Goal: Task Accomplishment & Management: Complete application form

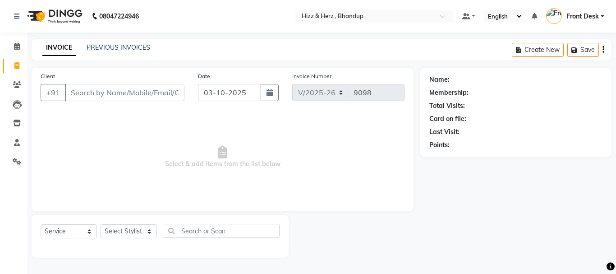
select select "629"
select select "service"
click at [153, 227] on select "Select Stylist Front Desk [PERSON_NAME] HIZZ & HERZ 2 [PERSON_NAME] [PERSON_NAM…" at bounding box center [129, 231] width 56 height 14
select select "11514"
click at [101, 224] on select "Select Stylist Front Desk [PERSON_NAME] HIZZ & HERZ 2 [PERSON_NAME] [PERSON_NAM…" at bounding box center [129, 231] width 56 height 14
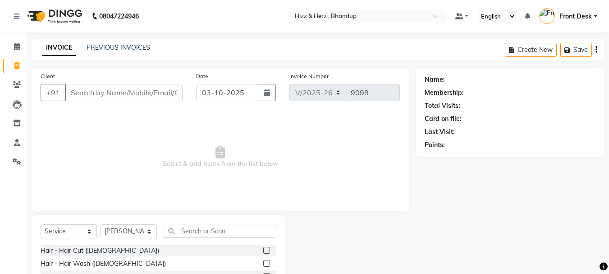
click at [263, 248] on label at bounding box center [266, 250] width 7 height 7
click at [263, 248] on input "checkbox" at bounding box center [266, 250] width 6 height 6
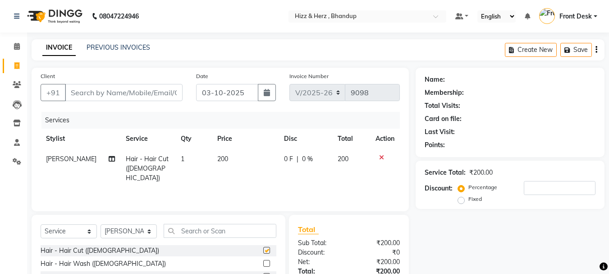
checkbox input "false"
click at [171, 94] on input "Client" at bounding box center [124, 92] width 118 height 17
click at [150, 92] on input "Client" at bounding box center [124, 92] width 118 height 17
type input "9"
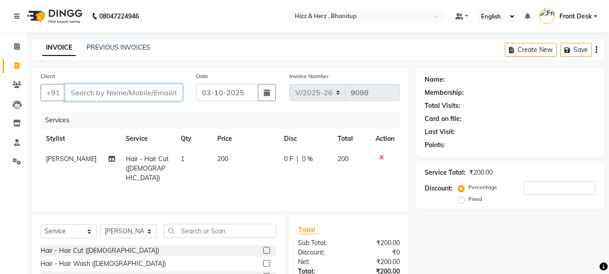
type input "0"
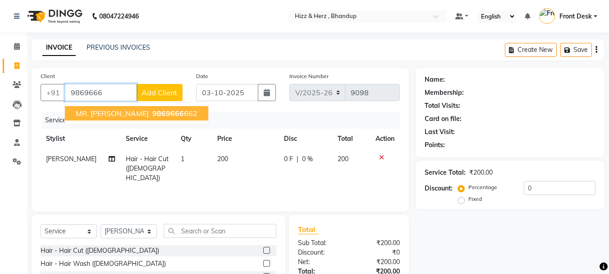
click at [185, 114] on ngb-highlight "9869666 662" at bounding box center [174, 113] width 47 height 9
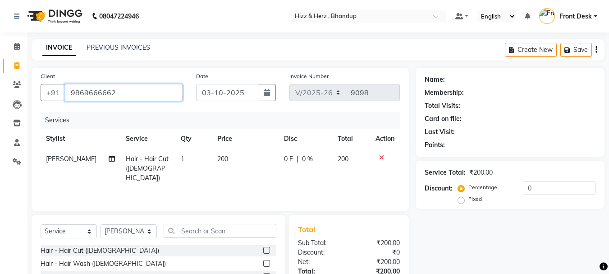
type input "9869666662"
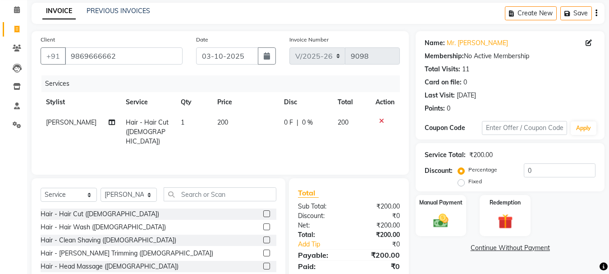
scroll to position [87, 0]
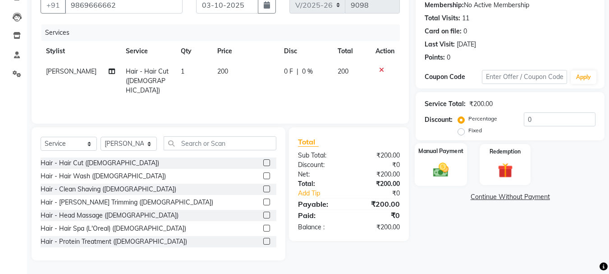
click at [440, 173] on img at bounding box center [440, 169] width 25 height 18
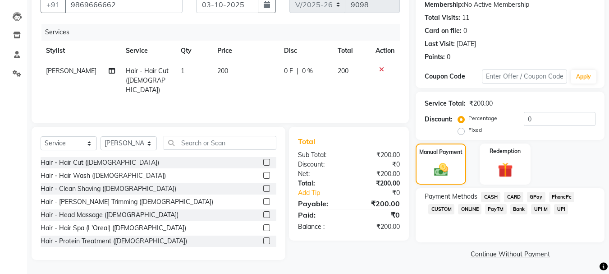
scroll to position [88, 0]
click at [540, 195] on span "GPay" at bounding box center [536, 196] width 18 height 10
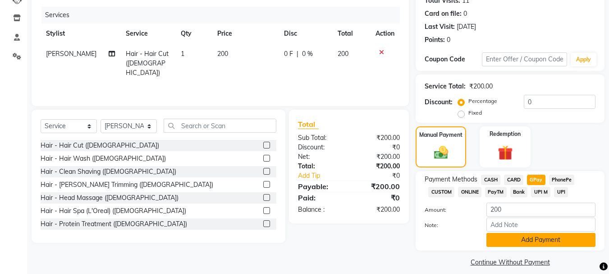
scroll to position [114, 0]
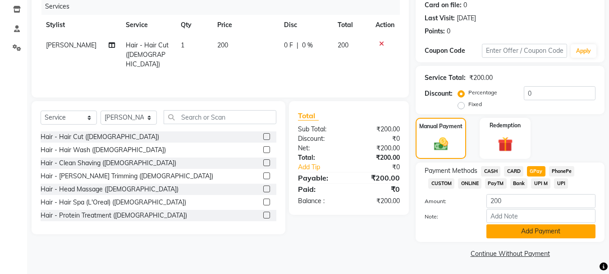
click at [529, 233] on button "Add Payment" at bounding box center [540, 231] width 109 height 14
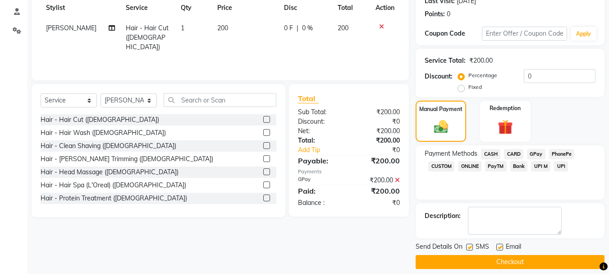
scroll to position [139, 0]
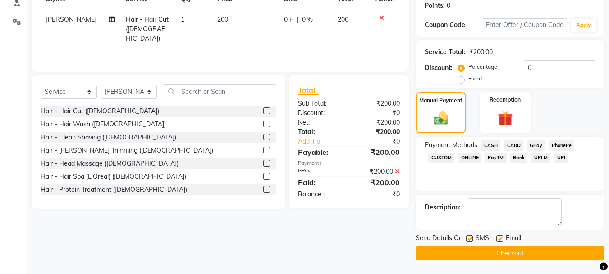
click at [506, 249] on button "Checkout" at bounding box center [510, 253] width 189 height 14
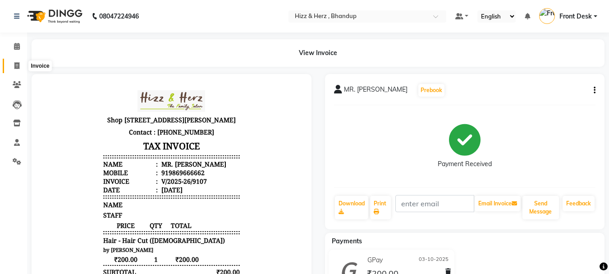
click at [15, 66] on icon at bounding box center [16, 65] width 5 height 7
select select "service"
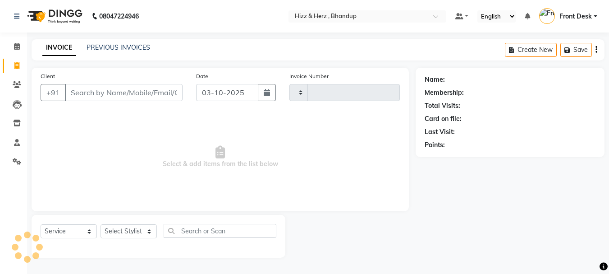
type input "9108"
select select "629"
click at [154, 93] on input "Client" at bounding box center [124, 92] width 119 height 17
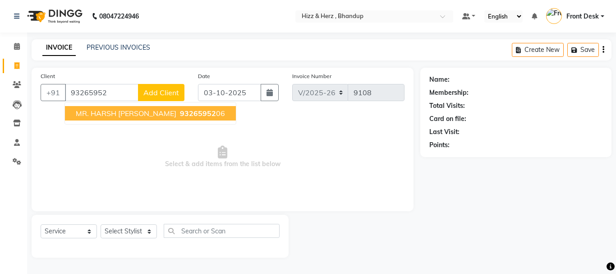
click at [180, 109] on span "93265952" at bounding box center [198, 113] width 36 height 9
type input "9326595206"
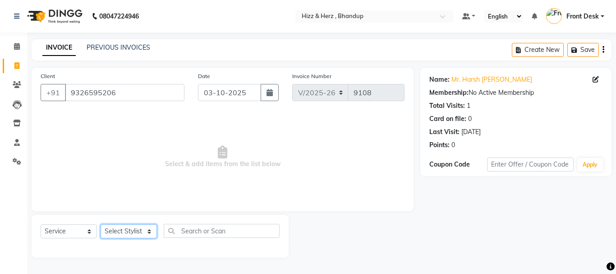
click at [132, 231] on select "Select Stylist Front Desk [PERSON_NAME] HIZZ & HERZ 2 [PERSON_NAME] [PERSON_NAM…" at bounding box center [129, 231] width 56 height 14
select select "9145"
click at [101, 224] on select "Select Stylist Front Desk [PERSON_NAME] HIZZ & HERZ 2 [PERSON_NAME] [PERSON_NAM…" at bounding box center [129, 231] width 56 height 14
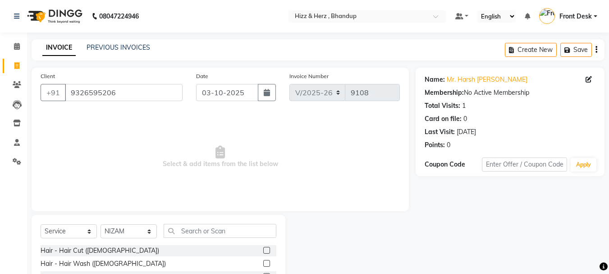
click at [263, 252] on label at bounding box center [266, 250] width 7 height 7
click at [263, 252] on input "checkbox" at bounding box center [266, 250] width 6 height 6
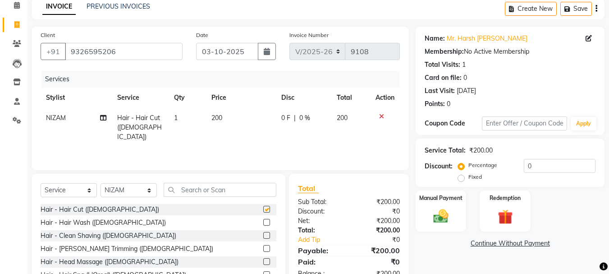
checkbox input "false"
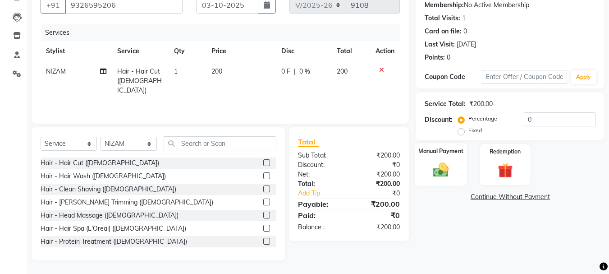
click at [440, 174] on img at bounding box center [440, 169] width 25 height 18
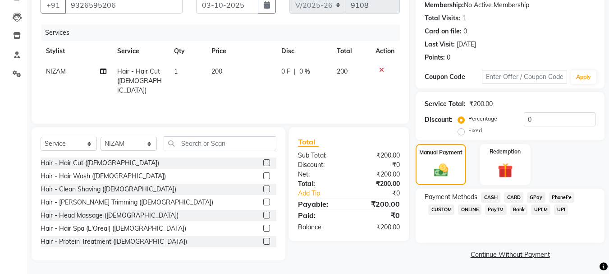
click at [534, 196] on span "GPay" at bounding box center [536, 197] width 18 height 10
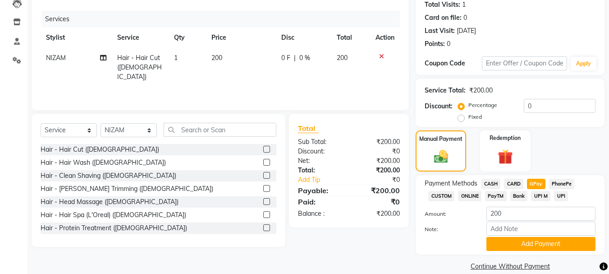
scroll to position [114, 0]
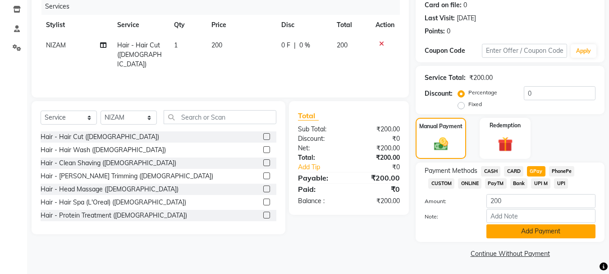
click at [533, 228] on button "Add Payment" at bounding box center [540, 231] width 109 height 14
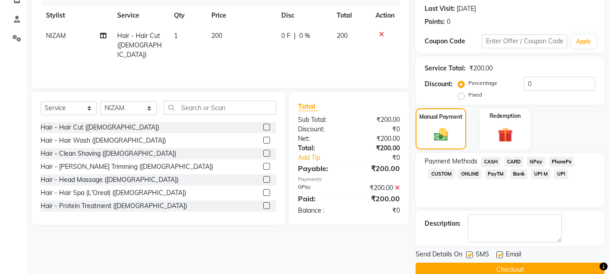
scroll to position [139, 0]
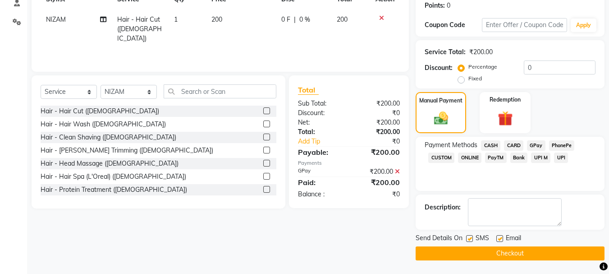
click at [513, 253] on button "Checkout" at bounding box center [510, 253] width 189 height 14
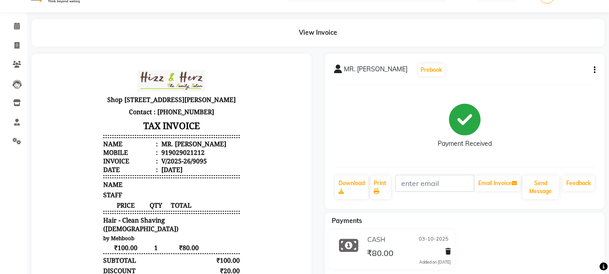
scroll to position [17, 0]
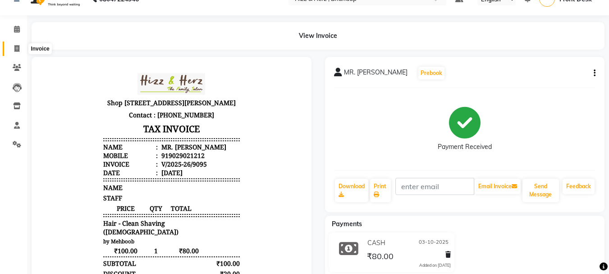
click at [15, 50] on icon at bounding box center [16, 48] width 5 height 7
click at [15, 35] on span at bounding box center [17, 29] width 16 height 10
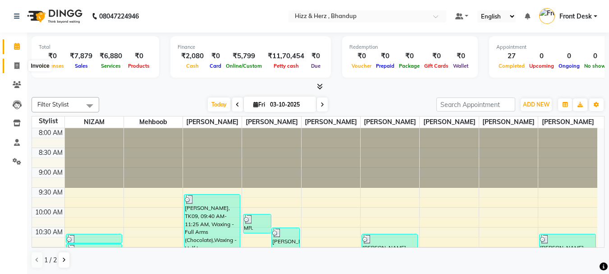
click at [17, 68] on icon at bounding box center [16, 65] width 5 height 7
select select "service"
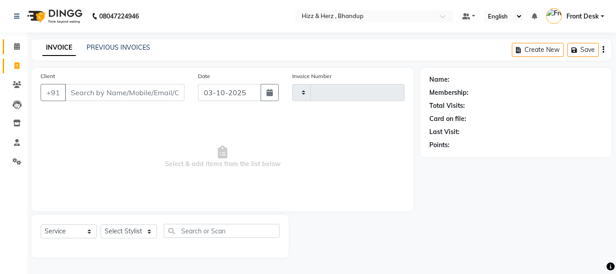
type input "9109"
select select "629"
click at [135, 227] on select "Select Stylist" at bounding box center [129, 231] width 56 height 14
click at [133, 234] on select "Select Stylist Front Desk [PERSON_NAME] HIZZ & HERZ 2 [PERSON_NAME] [PERSON_NAM…" at bounding box center [129, 231] width 56 height 14
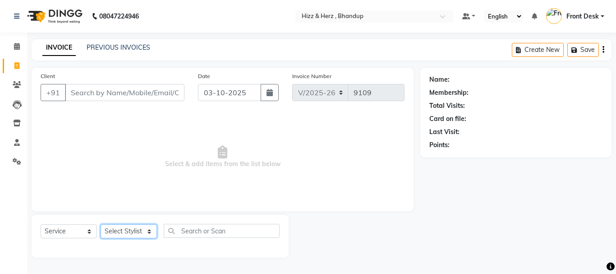
select select "24395"
click at [101, 224] on select "Select Stylist Front Desk [PERSON_NAME] HIZZ & HERZ 2 [PERSON_NAME] [PERSON_NAM…" at bounding box center [129, 231] width 56 height 14
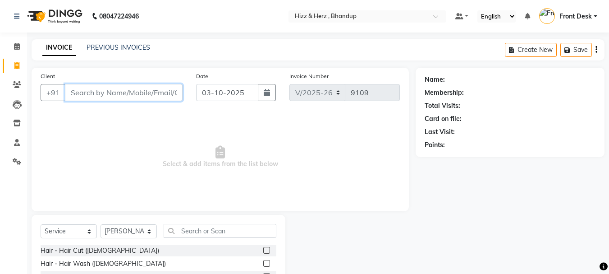
click at [147, 95] on input "Client" at bounding box center [124, 92] width 118 height 17
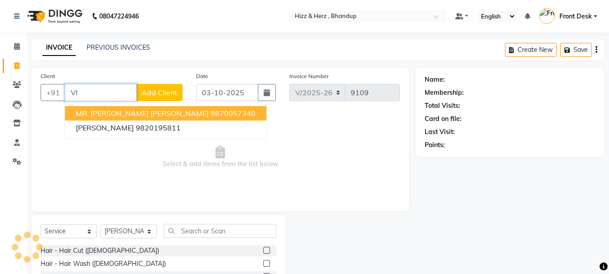
type input "V"
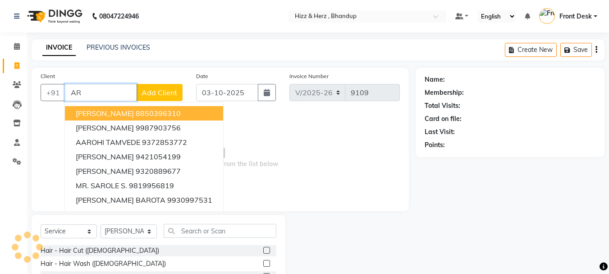
type input "A"
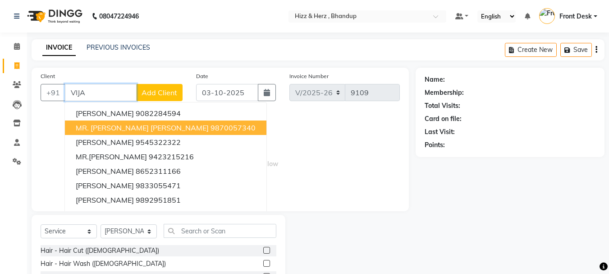
click at [200, 128] on button "MR. VIJAY A. J. 9870057340" at bounding box center [165, 127] width 201 height 14
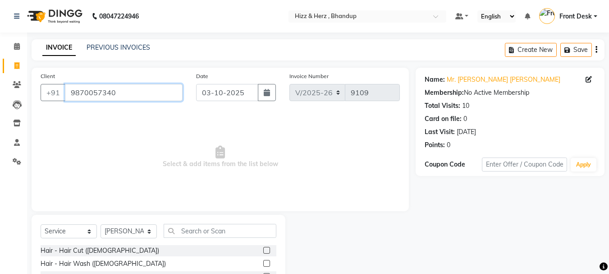
click at [128, 92] on input "9870057340" at bounding box center [124, 92] width 118 height 17
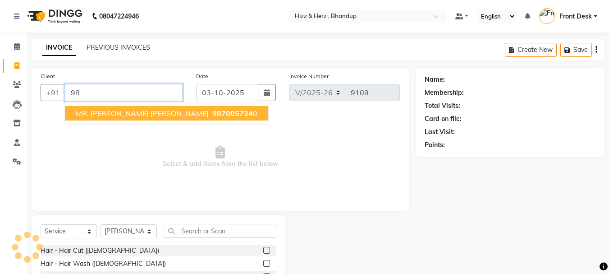
type input "9"
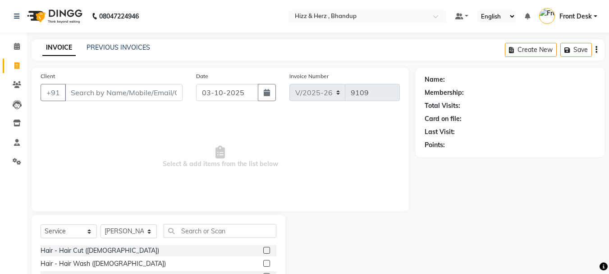
click at [263, 251] on label at bounding box center [266, 250] width 7 height 7
click at [263, 251] on input "checkbox" at bounding box center [266, 250] width 6 height 6
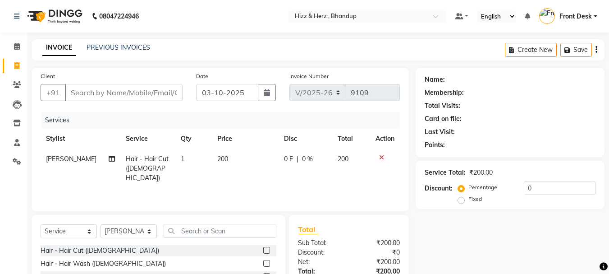
click at [263, 252] on label at bounding box center [266, 250] width 7 height 7
click at [263, 252] on input "checkbox" at bounding box center [266, 250] width 6 height 6
click at [259, 238] on input "text" at bounding box center [220, 231] width 113 height 14
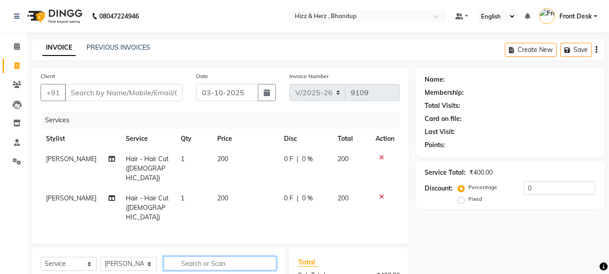
checkbox input "false"
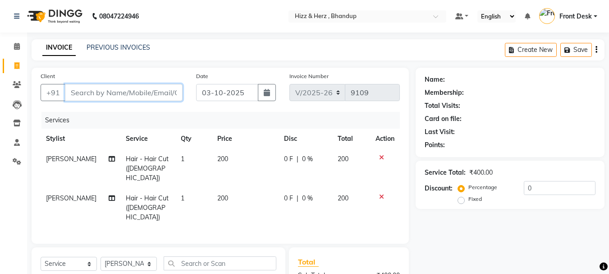
click at [157, 93] on input "Client" at bounding box center [124, 92] width 118 height 17
click at [163, 95] on input "Client" at bounding box center [124, 92] width 118 height 17
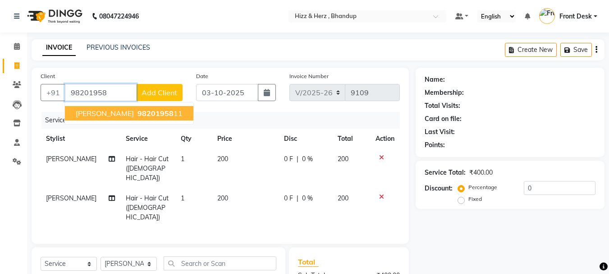
click at [157, 111] on ngb-highlight "98201958 11" at bounding box center [159, 113] width 47 height 9
type input "9820195811"
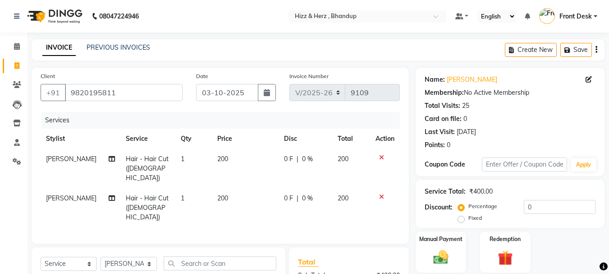
scroll to position [108, 0]
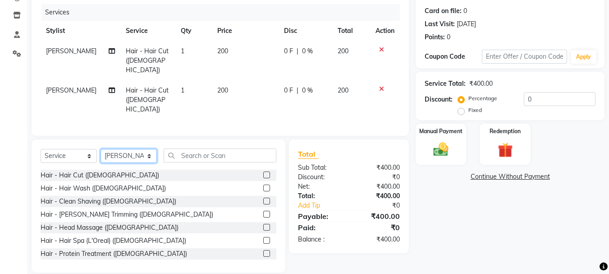
click at [146, 149] on select "Select Stylist Front Desk [PERSON_NAME] HIZZ & HERZ 2 [PERSON_NAME] [PERSON_NAM…" at bounding box center [129, 156] width 56 height 14
select select "9143"
click at [101, 156] on select "Select Stylist Front Desk [PERSON_NAME] HIZZ & HERZ 2 [PERSON_NAME] [PERSON_NAM…" at bounding box center [129, 156] width 56 height 14
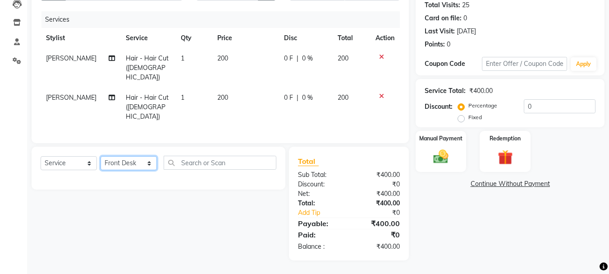
scroll to position [88, 0]
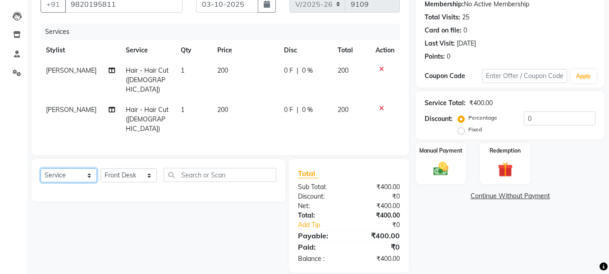
click at [79, 168] on select "Select Service Product Membership Package Voucher Prepaid Gift Card" at bounding box center [69, 175] width 56 height 14
select select "membership"
click at [41, 168] on select "Select Service Product Membership Package Voucher Prepaid Gift Card" at bounding box center [69, 175] width 56 height 14
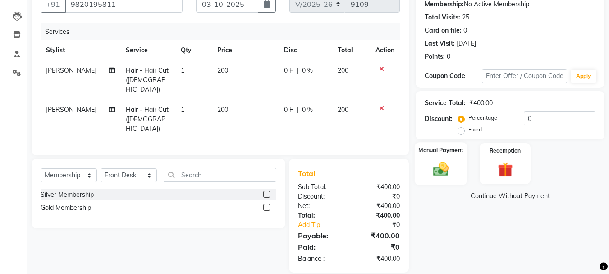
click at [440, 173] on img at bounding box center [440, 169] width 25 height 18
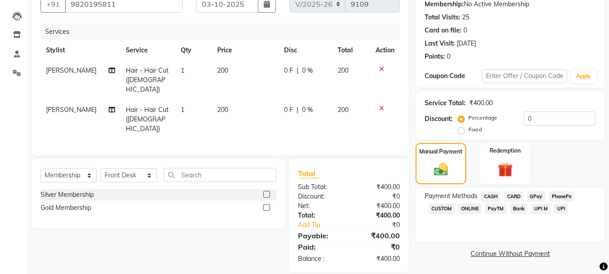
click at [536, 195] on span "GPay" at bounding box center [536, 196] width 18 height 10
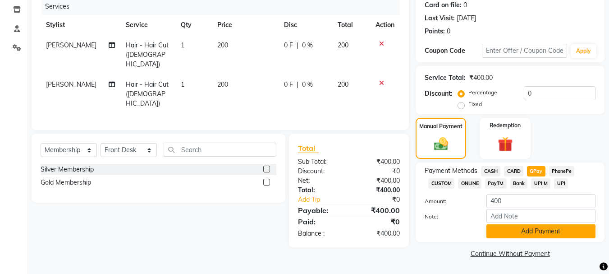
click at [529, 230] on button "Add Payment" at bounding box center [540, 231] width 109 height 14
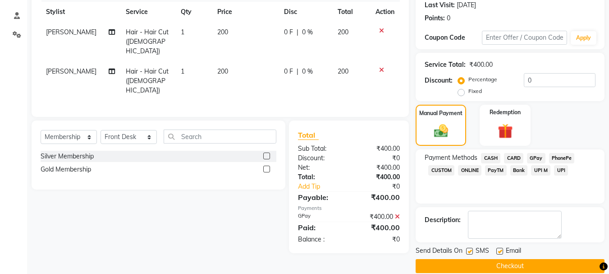
scroll to position [139, 0]
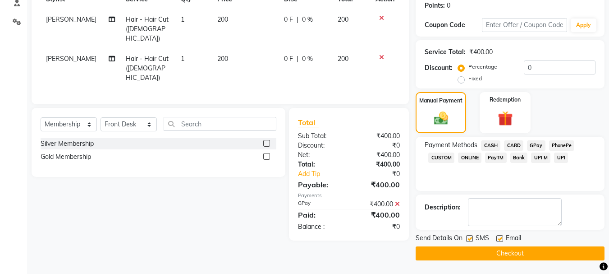
click at [527, 251] on button "Checkout" at bounding box center [510, 253] width 189 height 14
